Goal: Information Seeking & Learning: Learn about a topic

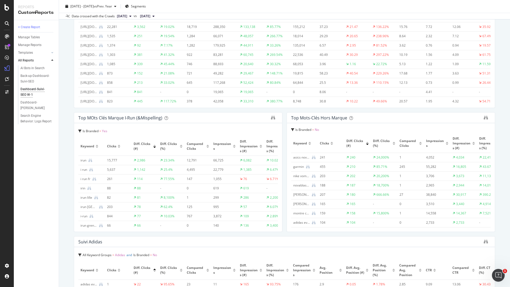
scroll to position [223, 0]
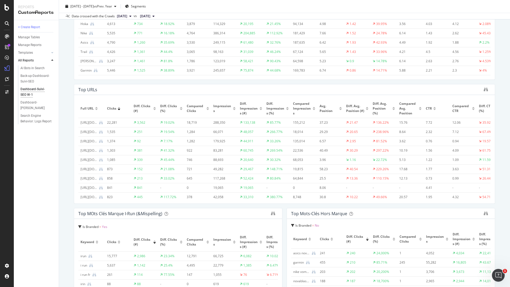
click at [120, 107] on div at bounding box center [119, 107] width 3 height 1
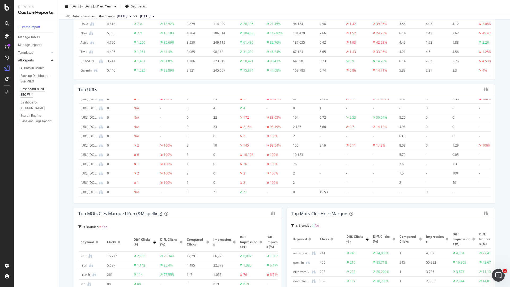
scroll to position [0, 0]
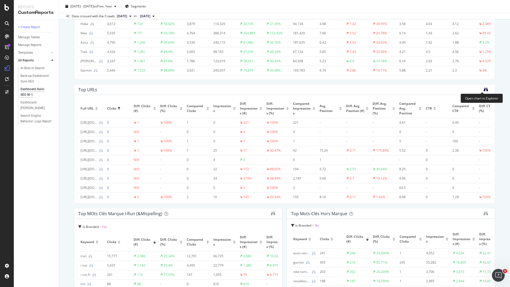
click at [484, 87] on icon "binoculars" at bounding box center [486, 89] width 4 height 4
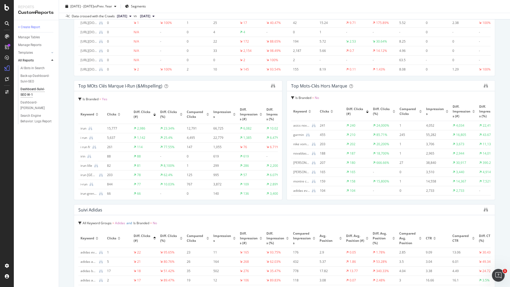
scroll to position [510, 0]
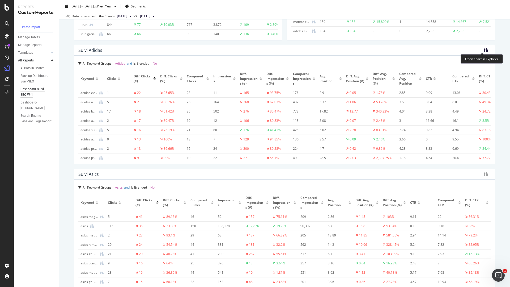
click at [484, 50] on icon "binoculars" at bounding box center [486, 50] width 4 height 4
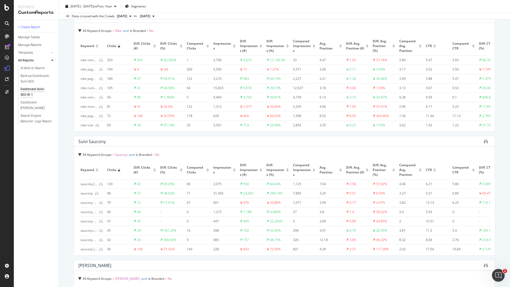
scroll to position [1052, 0]
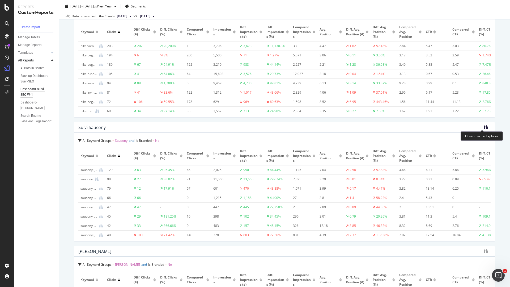
click at [484, 126] on icon "binoculars" at bounding box center [486, 127] width 4 height 4
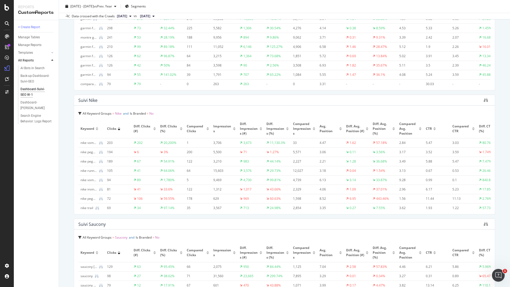
scroll to position [957, 0]
click at [484, 96] on div at bounding box center [486, 98] width 4 height 5
click at [484, 98] on icon "binoculars" at bounding box center [486, 99] width 4 height 4
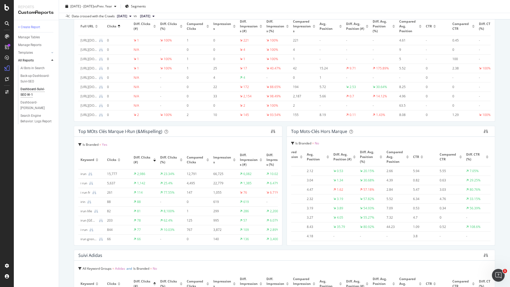
scroll to position [0, 0]
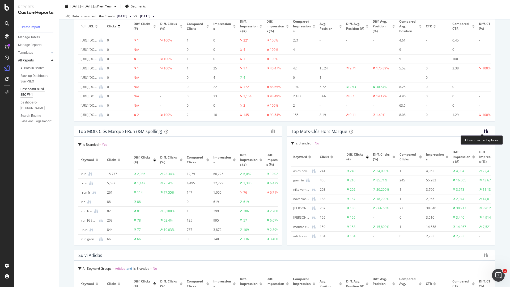
click at [484, 130] on icon "binoculars" at bounding box center [486, 131] width 4 height 4
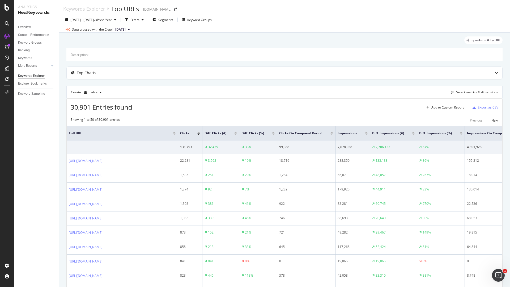
click at [237, 132] on div at bounding box center [235, 132] width 3 height 1
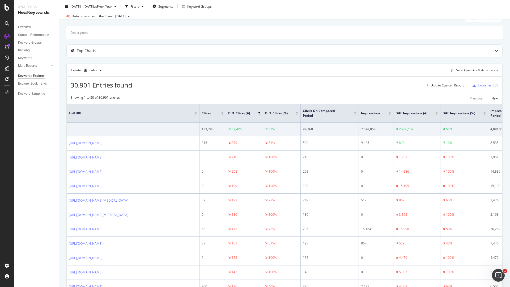
scroll to position [64, 0]
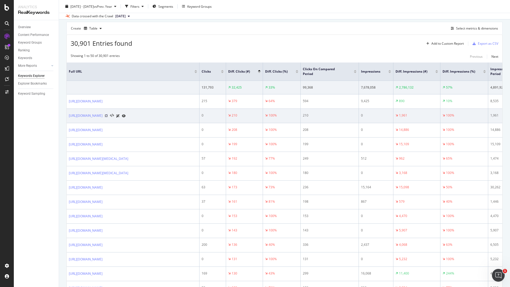
click at [108, 117] on icon at bounding box center [106, 115] width 3 height 3
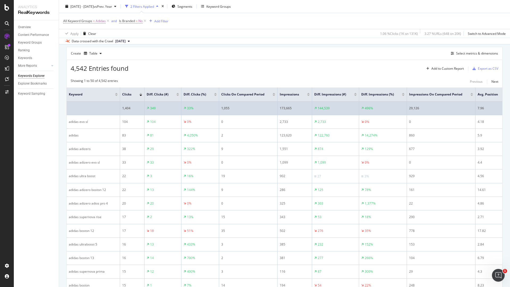
scroll to position [0, 289]
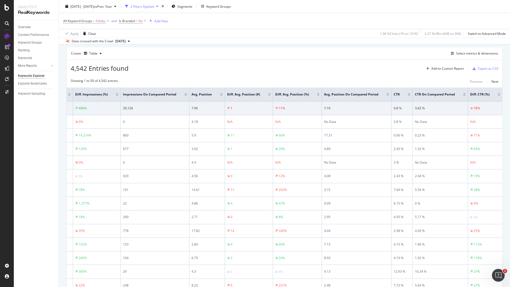
click at [498, 94] on div at bounding box center [499, 93] width 3 height 1
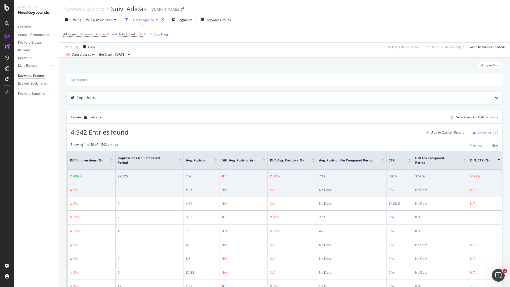
scroll to position [11, 0]
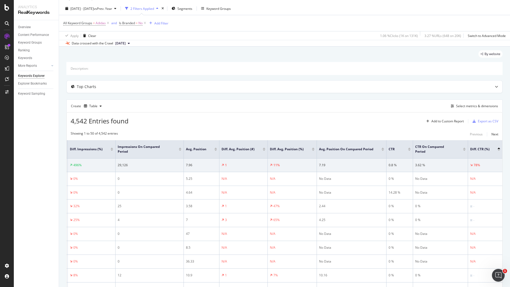
click at [498, 150] on div at bounding box center [499, 149] width 3 height 1
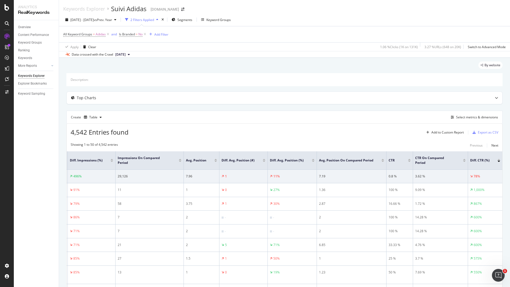
click at [498, 160] on div at bounding box center [499, 159] width 3 height 1
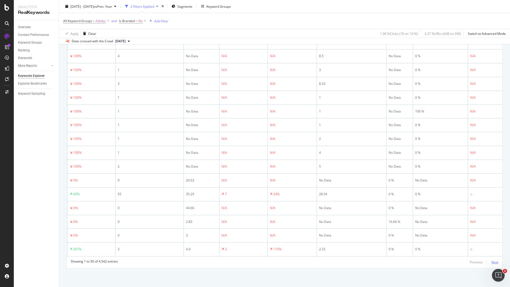
click at [492, 260] on div "Next" at bounding box center [495, 262] width 7 height 5
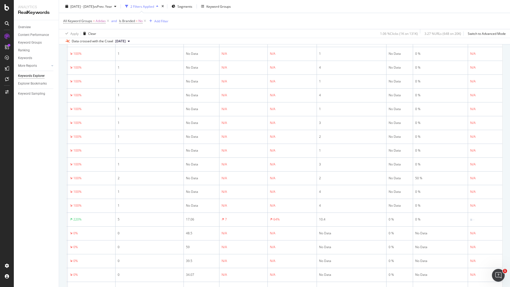
scroll to position [621, 0]
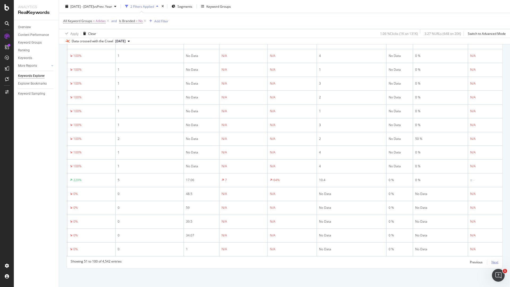
click at [492, 264] on div "Next" at bounding box center [495, 262] width 7 height 5
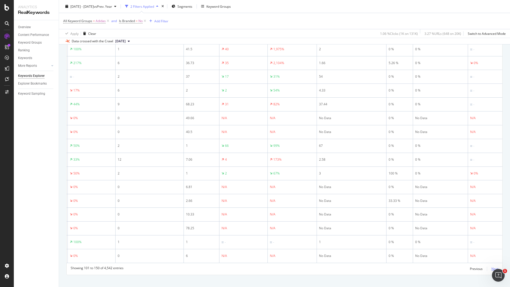
click at [492, 268] on div "Next" at bounding box center [495, 268] width 7 height 5
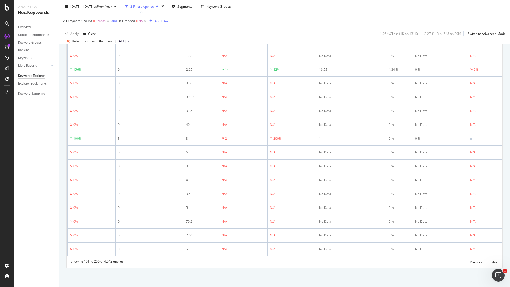
scroll to position [618, 0]
click at [492, 266] on div "Next" at bounding box center [495, 264] width 7 height 5
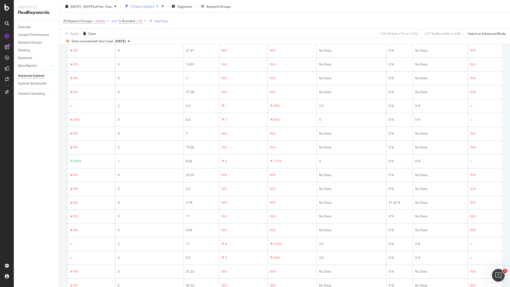
scroll to position [625, 0]
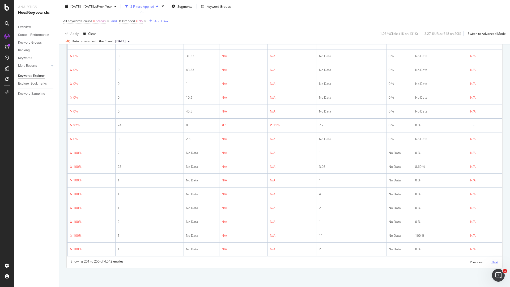
click at [492, 265] on div "Next" at bounding box center [495, 262] width 7 height 6
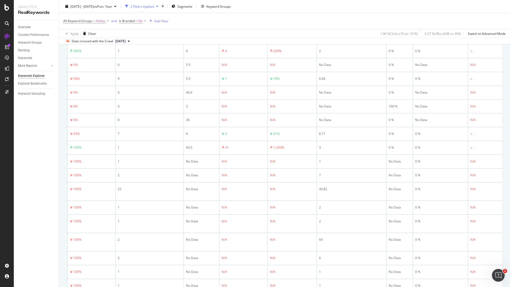
scroll to position [630, 0]
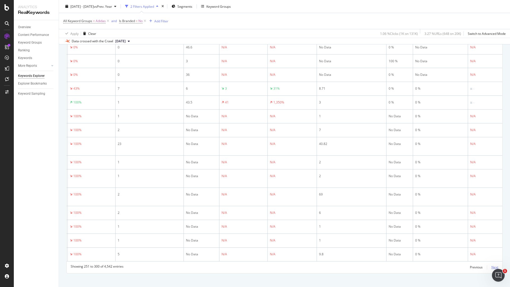
click at [492, 265] on div "Next" at bounding box center [495, 267] width 7 height 5
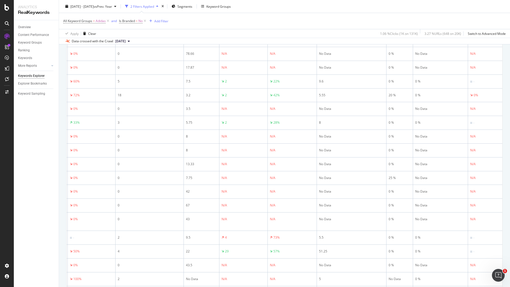
scroll to position [621, 0]
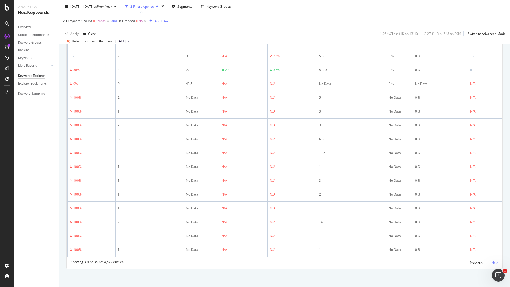
click at [492, 261] on div "Next" at bounding box center [495, 262] width 7 height 5
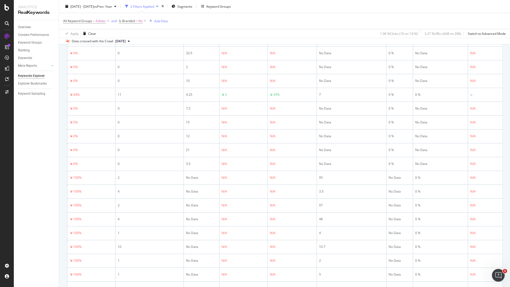
scroll to position [625, 0]
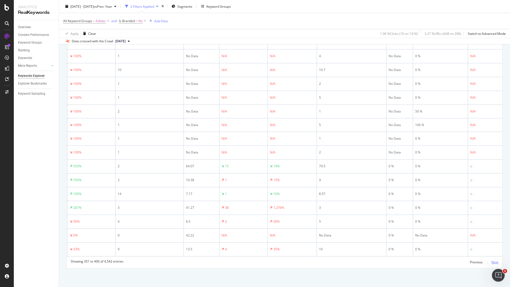
click at [492, 261] on div "Next" at bounding box center [495, 262] width 7 height 5
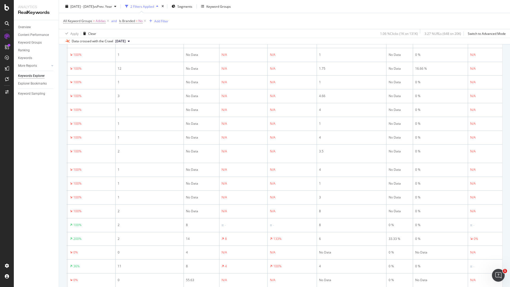
scroll to position [625, 0]
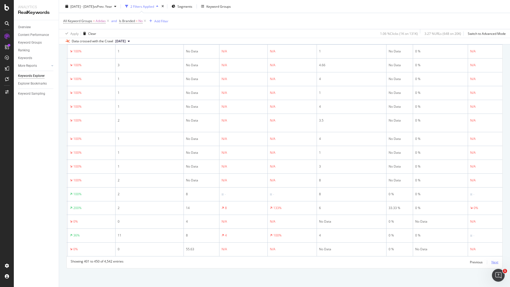
click at [492, 260] on div "Next" at bounding box center [495, 262] width 7 height 5
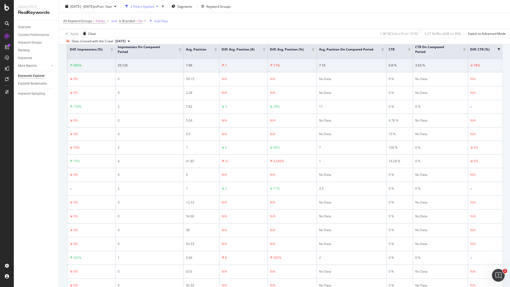
scroll to position [0, 0]
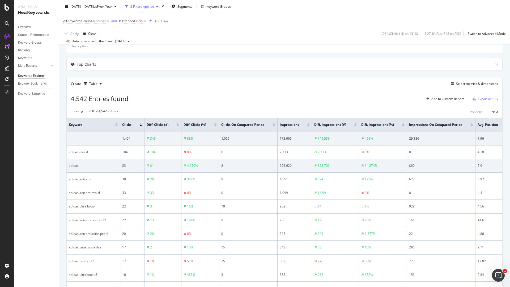
scroll to position [0, 289]
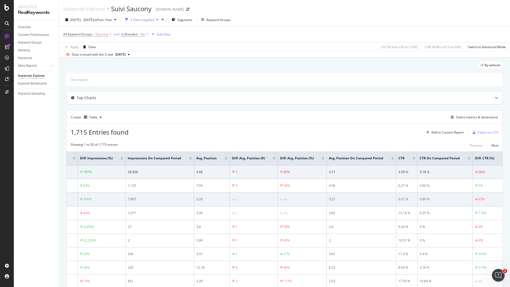
scroll to position [608, 0]
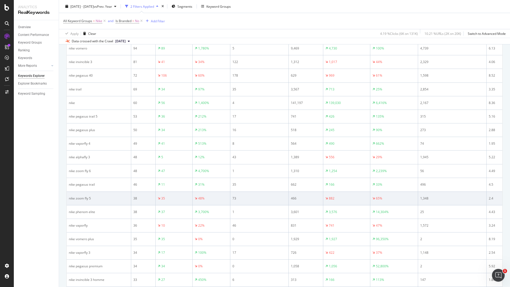
scroll to position [0, 282]
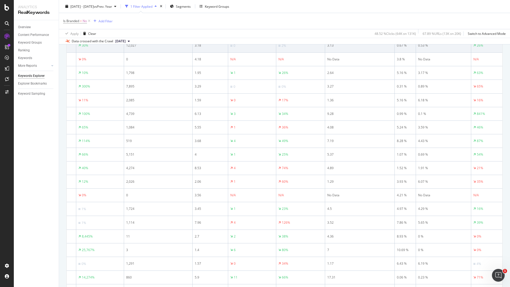
scroll to position [506, 0]
